Goal: Task Accomplishment & Management: Manage account settings

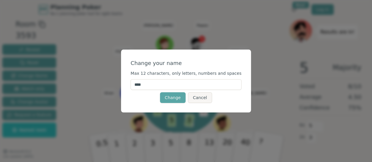
drag, startPoint x: 160, startPoint y: 84, endPoint x: 123, endPoint y: 83, distance: 37.2
click at [123, 83] on div "Change your name Max 12 characters, only letters, numbers and spaces **** Chang…" at bounding box center [186, 81] width 372 height 162
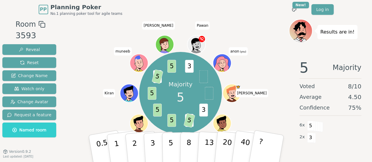
scroll to position [20, 0]
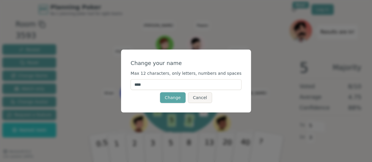
drag, startPoint x: 153, startPoint y: 86, endPoint x: 137, endPoint y: 83, distance: 16.4
click at [140, 84] on input "****" at bounding box center [185, 84] width 111 height 11
type input "********"
click at [172, 102] on button "Change" at bounding box center [173, 97] width 26 height 11
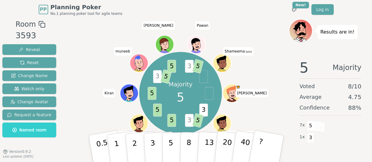
click at [223, 62] on ellipse at bounding box center [223, 62] width 1 height 1
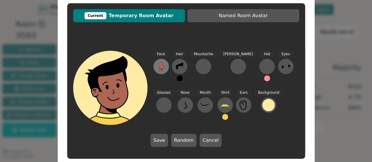
click at [165, 66] on icon at bounding box center [161, 67] width 10 height 10
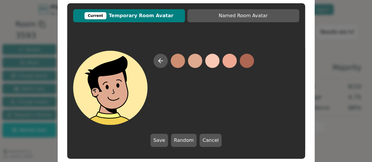
click at [203, 63] on div at bounding box center [203, 89] width 100 height 71
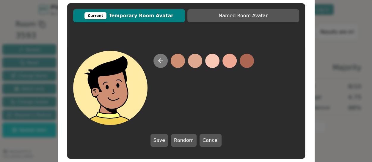
click at [159, 62] on icon at bounding box center [160, 60] width 7 height 7
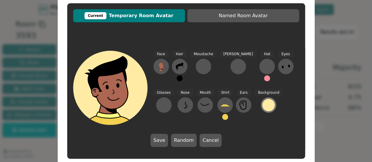
click at [262, 105] on div at bounding box center [268, 105] width 12 height 12
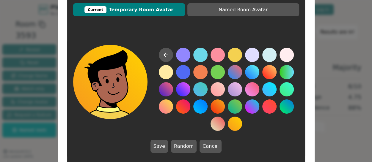
click at [230, 119] on button at bounding box center [235, 124] width 14 height 14
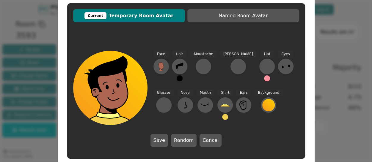
click at [134, 14] on span "Current Temporary Room Avatar" at bounding box center [129, 15] width 106 height 7
click at [181, 64] on icon at bounding box center [179, 67] width 7 height 8
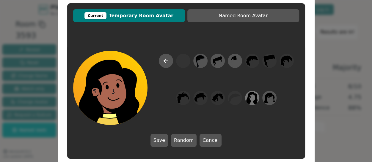
click at [254, 100] on icon at bounding box center [252, 98] width 12 height 13
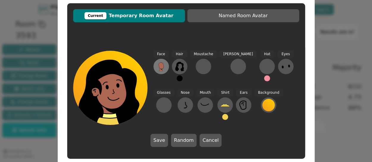
click at [156, 67] on icon at bounding box center [161, 67] width 10 height 10
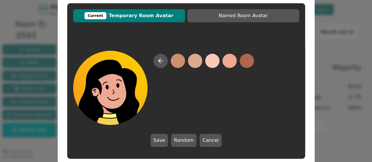
click at [234, 62] on button at bounding box center [229, 61] width 14 height 14
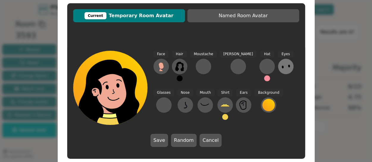
click at [281, 71] on icon at bounding box center [286, 67] width 10 height 10
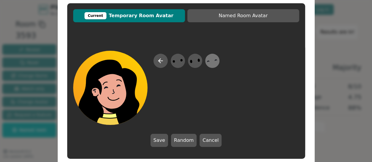
click at [215, 65] on icon at bounding box center [212, 60] width 12 height 13
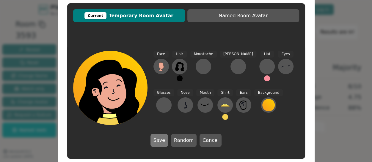
click at [159, 142] on button "Save" at bounding box center [159, 140] width 18 height 13
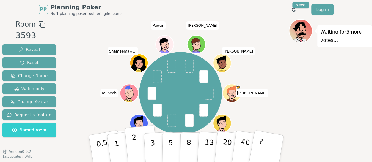
click at [133, 149] on p "2" at bounding box center [135, 149] width 8 height 32
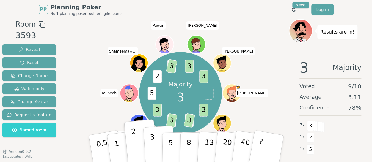
click at [149, 145] on button "3" at bounding box center [159, 149] width 32 height 46
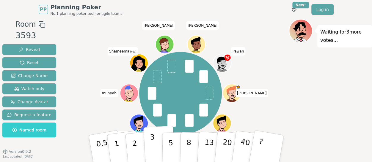
click at [151, 145] on p "3" at bounding box center [152, 149] width 7 height 32
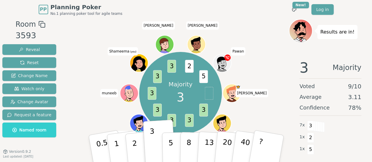
drag, startPoint x: 139, startPoint y: 61, endPoint x: 69, endPoint y: 34, distance: 75.2
click at [68, 34] on div "Room 3593 Reveal Reset Change Name Watch only Change Avatar Request a feature N…" at bounding box center [186, 100] width 372 height 163
click at [135, 69] on div at bounding box center [139, 69] width 18 height 16
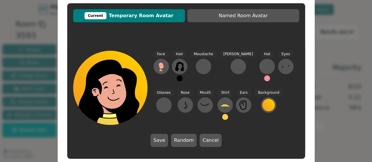
click at [119, 89] on icon at bounding box center [112, 87] width 74 height 10
click at [162, 65] on icon at bounding box center [160, 65] width 5 height 7
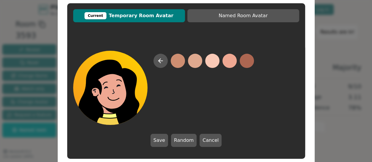
click at [234, 63] on button at bounding box center [229, 61] width 14 height 14
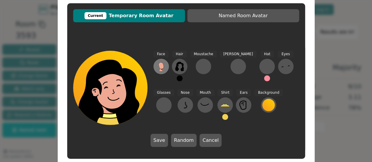
click at [166, 68] on button at bounding box center [160, 66] width 15 height 15
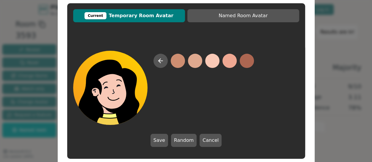
click at [216, 65] on button at bounding box center [212, 61] width 14 height 14
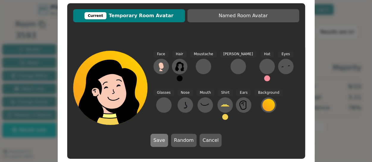
click at [165, 144] on button "Save" at bounding box center [159, 140] width 18 height 13
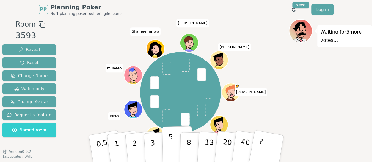
click at [174, 147] on button "5" at bounding box center [177, 148] width 31 height 45
click at [166, 146] on button "5" at bounding box center [177, 148] width 31 height 45
